Goal: Task Accomplishment & Management: Manage account settings

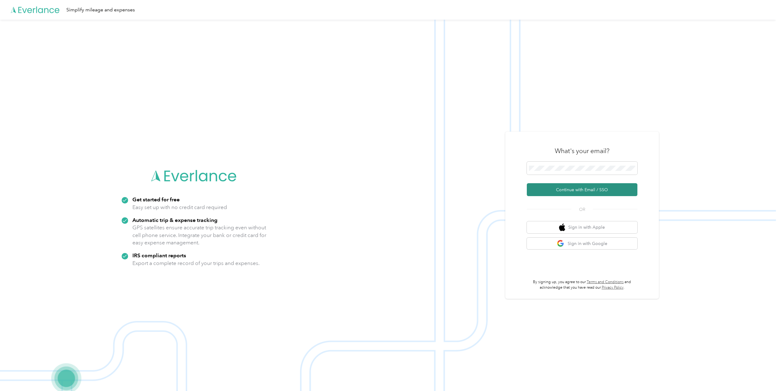
click at [554, 187] on button "Continue with Email / SSO" at bounding box center [582, 189] width 111 height 13
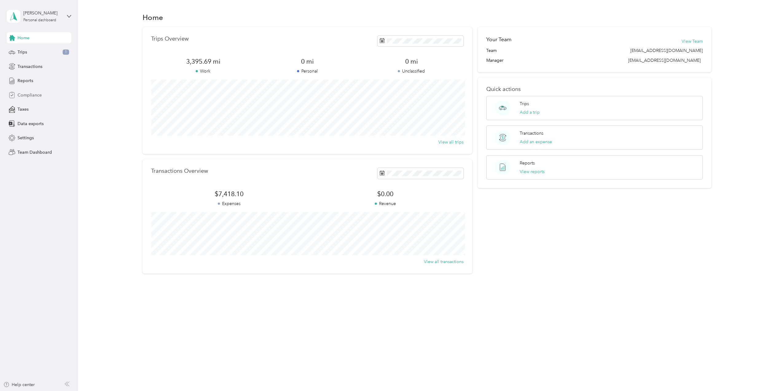
click at [32, 93] on span "Compliance" at bounding box center [30, 95] width 24 height 6
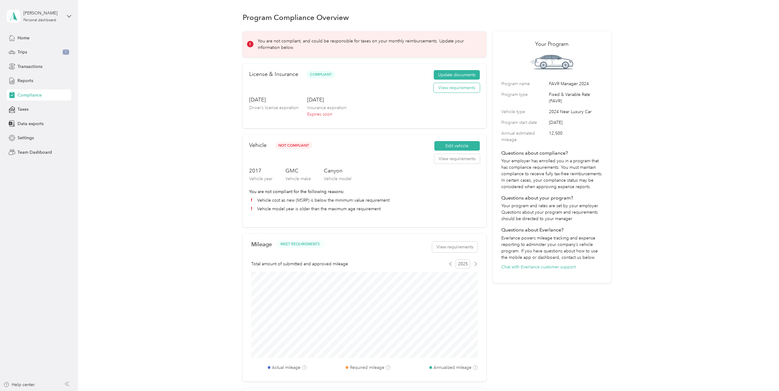
click at [459, 90] on button "View requirements" at bounding box center [457, 88] width 46 height 10
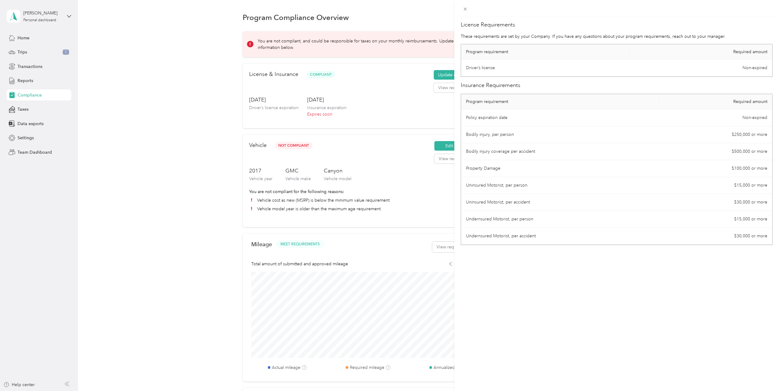
click at [379, 89] on div "License Requirements These requirements are set by your Company. If you have an…" at bounding box center [389, 195] width 779 height 391
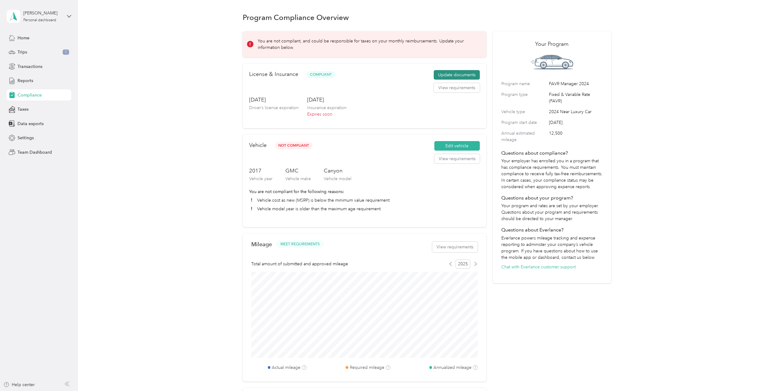
click at [446, 70] on button "Update documents" at bounding box center [457, 75] width 46 height 10
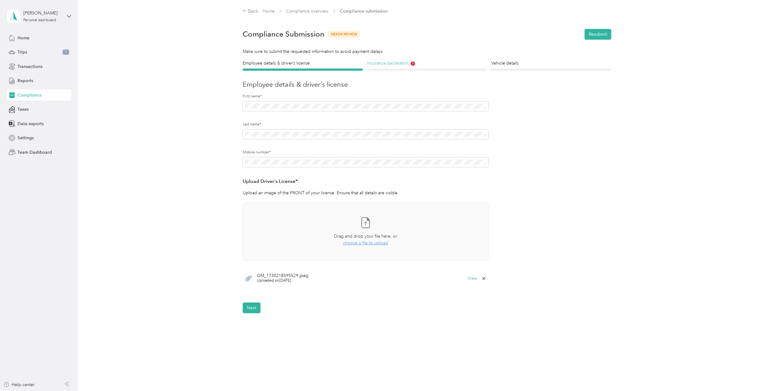
click at [387, 61] on h4 "Insurance declaration" at bounding box center [427, 63] width 120 height 6
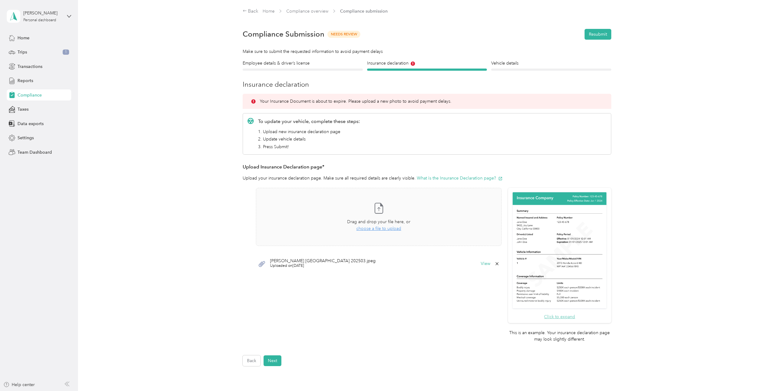
click at [549, 316] on button "Click to expand" at bounding box center [559, 316] width 31 height 6
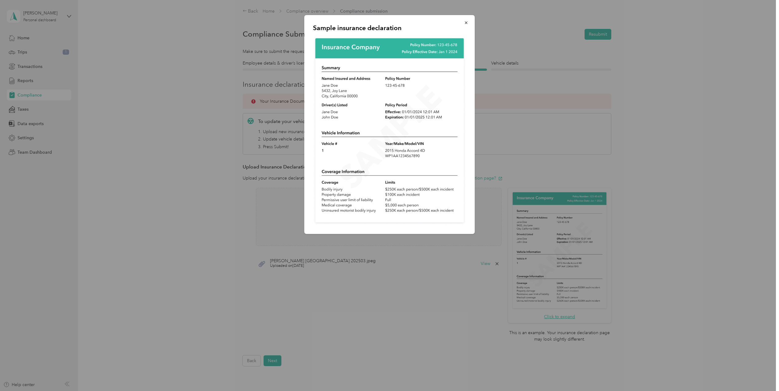
click at [49, 294] on div at bounding box center [389, 195] width 779 height 391
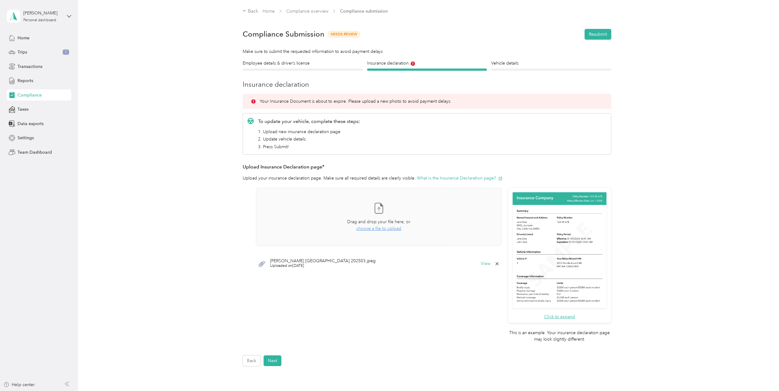
click at [302, 264] on span "Uploaded on [DATE]" at bounding box center [323, 266] width 106 height 6
click at [349, 264] on div "[PERSON_NAME] [GEOGRAPHIC_DATA] 202503.jpeg Uploaded on [DATE] View" at bounding box center [379, 263] width 246 height 18
click at [481, 262] on button "View" at bounding box center [486, 263] width 10 height 4
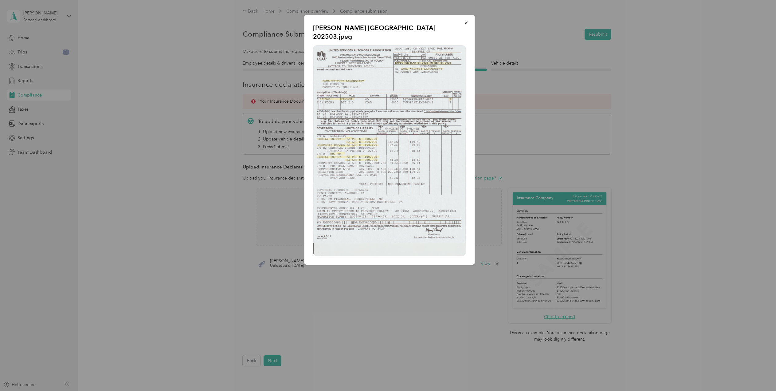
click at [428, 173] on img at bounding box center [389, 150] width 153 height 211
click at [163, 201] on div at bounding box center [389, 195] width 779 height 391
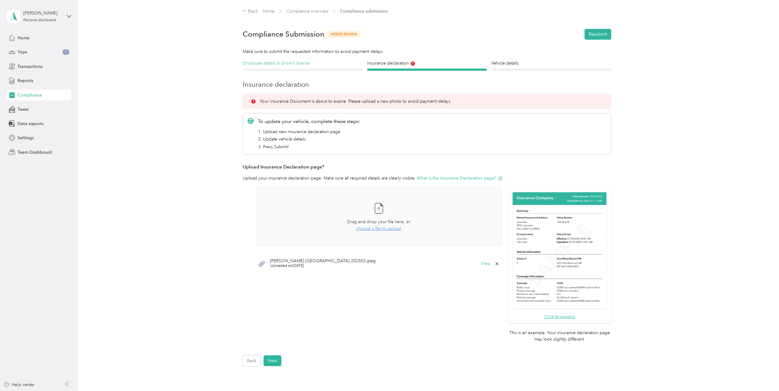
click at [261, 64] on h4 "Employee details & driver’s license" at bounding box center [303, 63] width 120 height 6
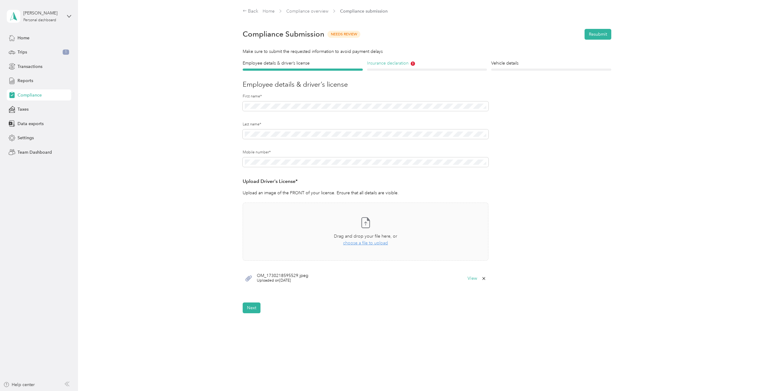
click at [396, 65] on h4 "Insurance declaration" at bounding box center [427, 63] width 120 height 6
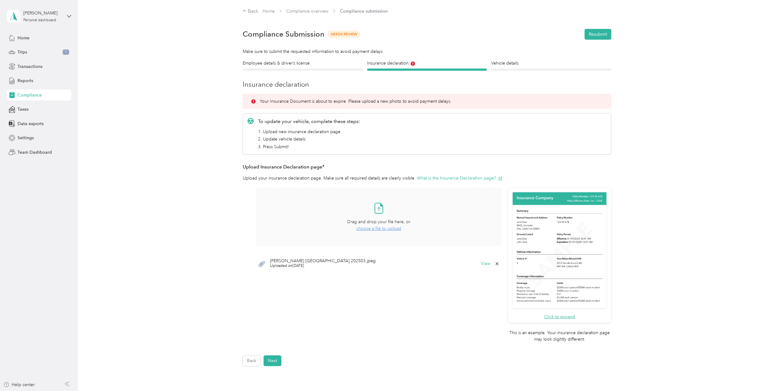
click at [364, 229] on span "choose a file to upload" at bounding box center [378, 228] width 45 height 5
click at [495, 282] on icon at bounding box center [497, 282] width 5 height 5
click at [479, 285] on button "Yes" at bounding box center [480, 287] width 12 height 10
click at [591, 35] on button "Resubmit" at bounding box center [598, 34] width 27 height 11
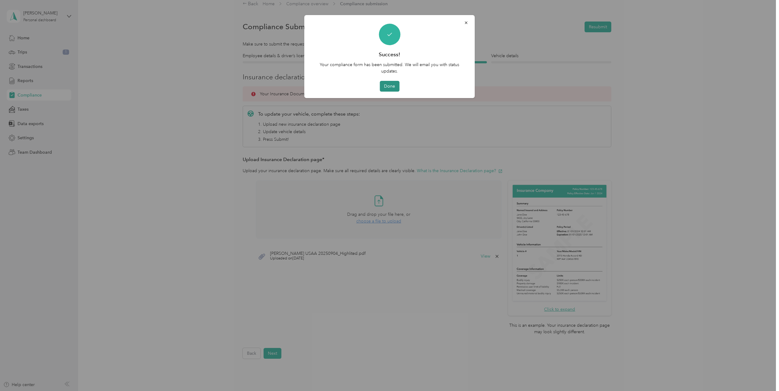
click at [394, 83] on button "Done" at bounding box center [390, 86] width 20 height 11
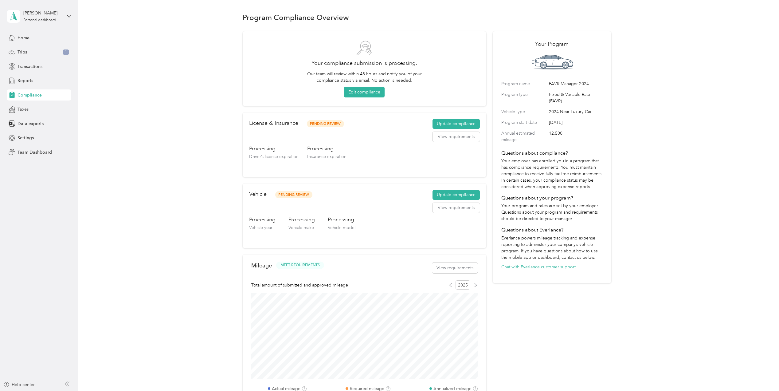
click at [12, 108] on icon at bounding box center [12, 109] width 2 height 2
